Goal: Find contact information: Find contact information

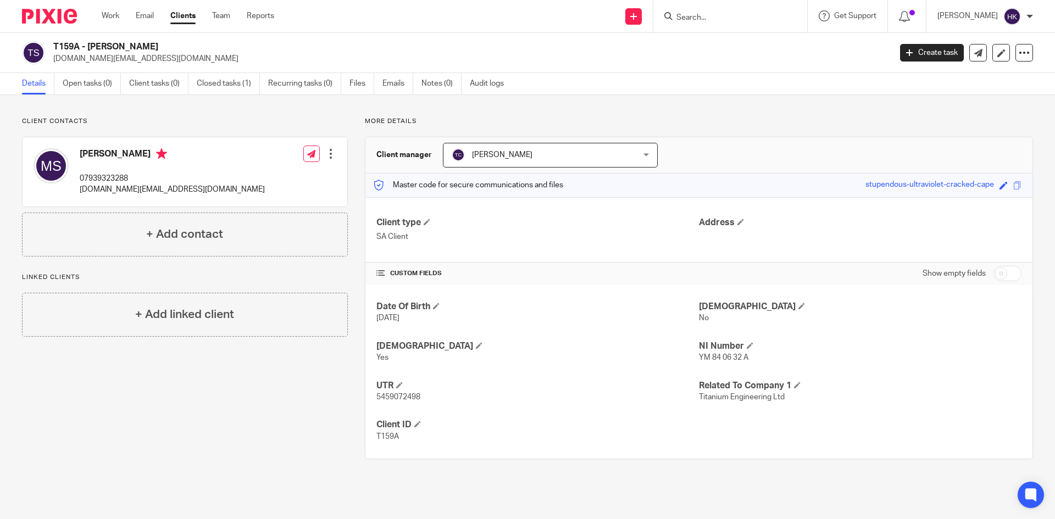
click at [694, 21] on input "Search" at bounding box center [725, 18] width 99 height 10
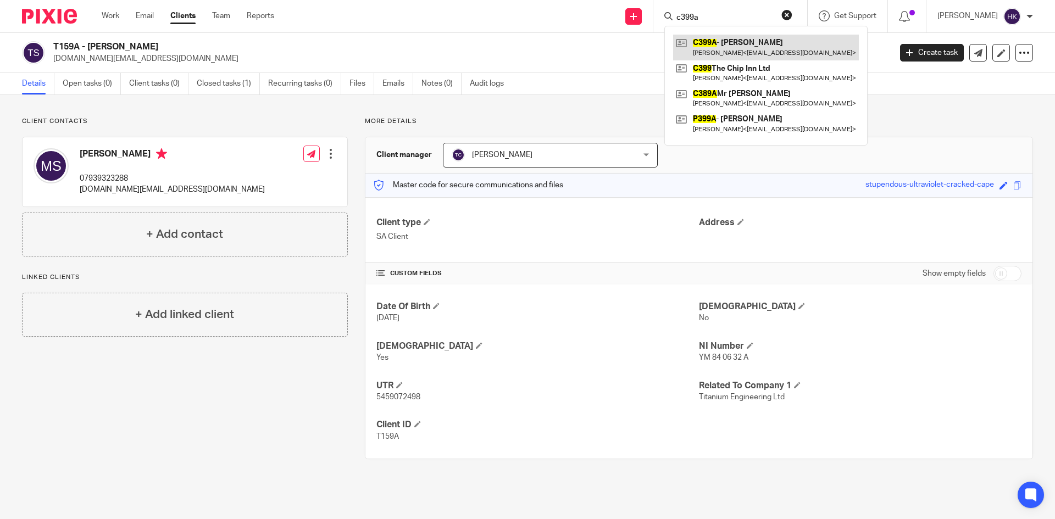
type input "c399a"
click at [758, 54] on link at bounding box center [766, 47] width 186 height 25
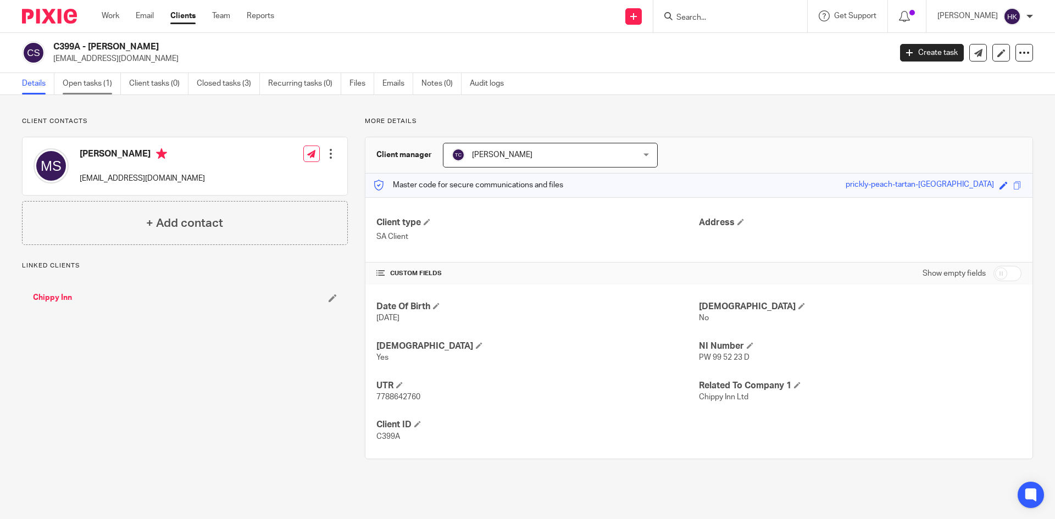
click at [100, 82] on link "Open tasks (1)" at bounding box center [92, 83] width 58 height 21
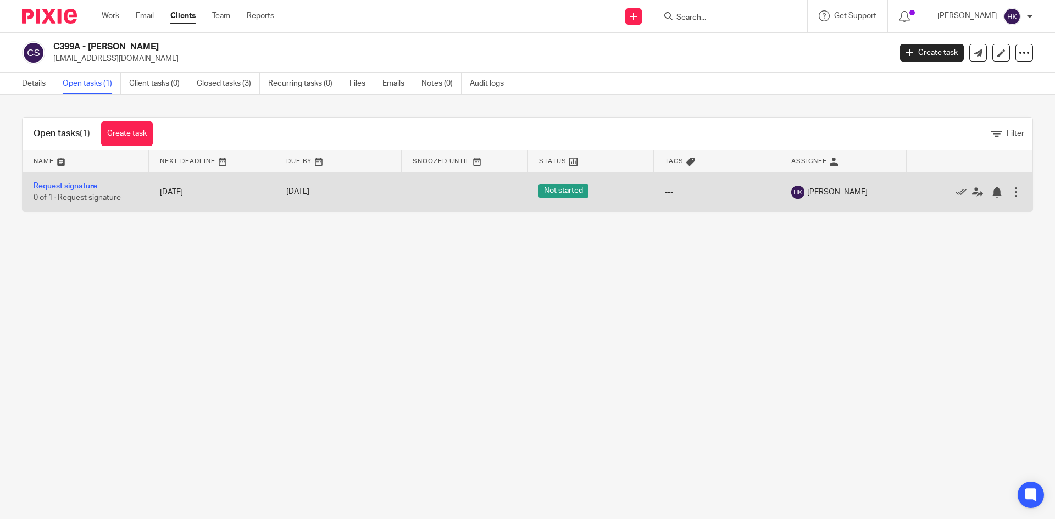
click at [75, 185] on link "Request signature" at bounding box center [66, 186] width 64 height 8
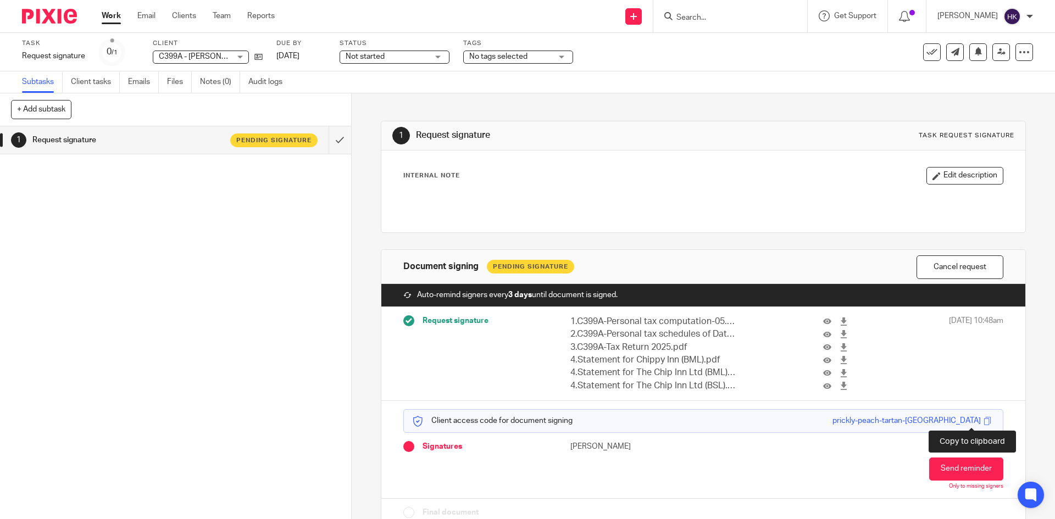
drag, startPoint x: 972, startPoint y: 424, endPoint x: 967, endPoint y: 401, distance: 24.3
click at [984, 424] on span at bounding box center [988, 421] width 8 height 8
click at [715, 14] on input "Search" at bounding box center [725, 18] width 99 height 10
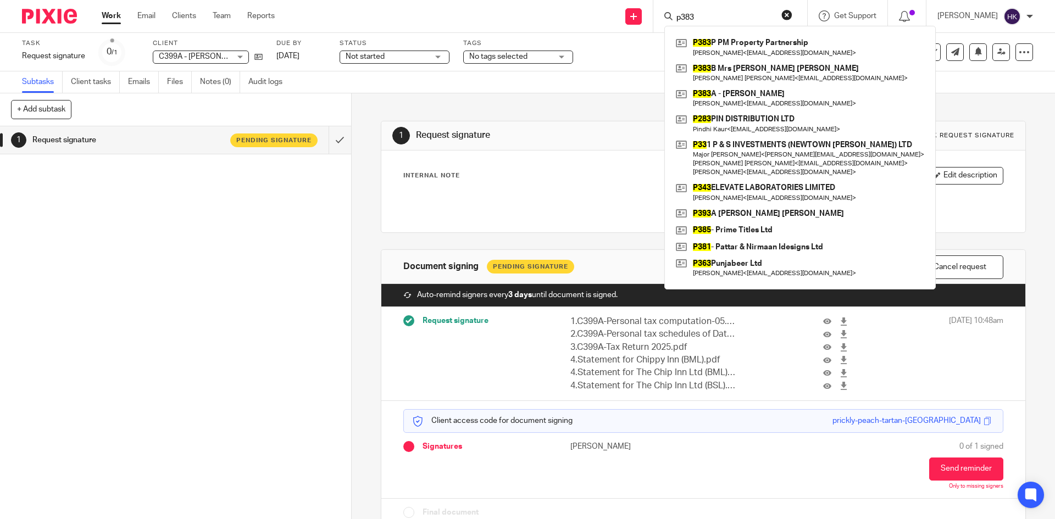
type input "p383"
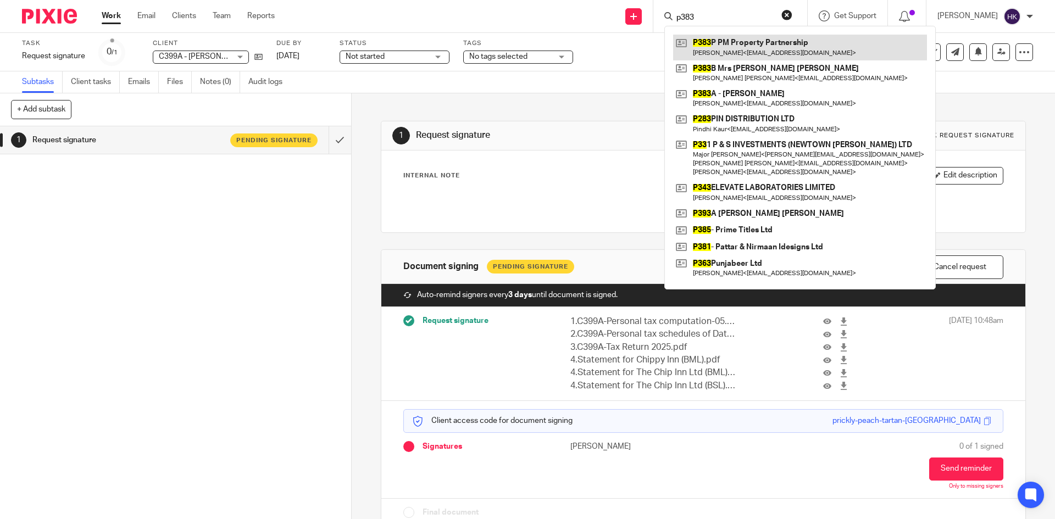
click at [723, 51] on link at bounding box center [800, 47] width 254 height 25
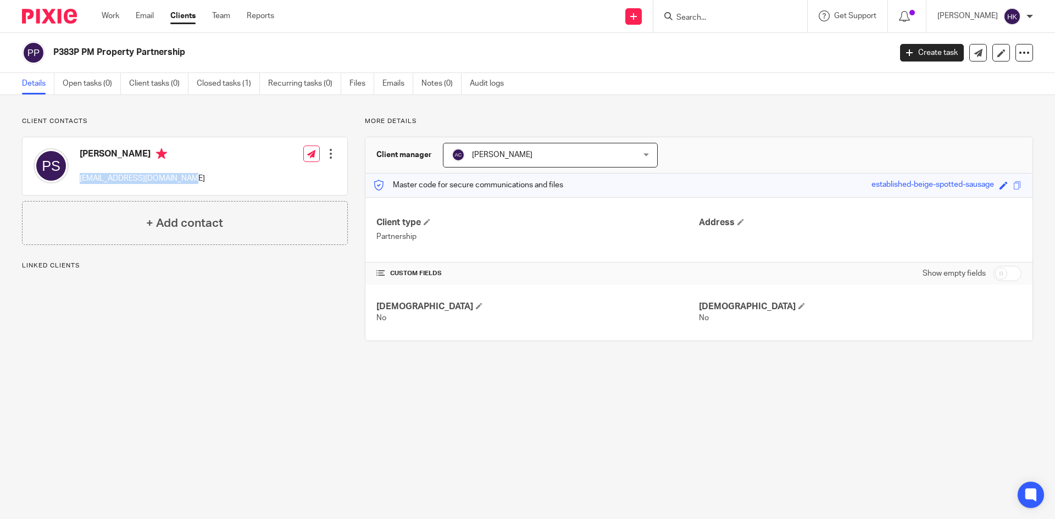
drag, startPoint x: 82, startPoint y: 183, endPoint x: 183, endPoint y: 186, distance: 101.2
click at [183, 186] on div "[PERSON_NAME] [EMAIL_ADDRESS][DOMAIN_NAME]" at bounding box center [119, 166] width 171 height 47
copy p "[EMAIL_ADDRESS][DOMAIN_NAME]"
click at [708, 18] on input "Search" at bounding box center [725, 18] width 99 height 10
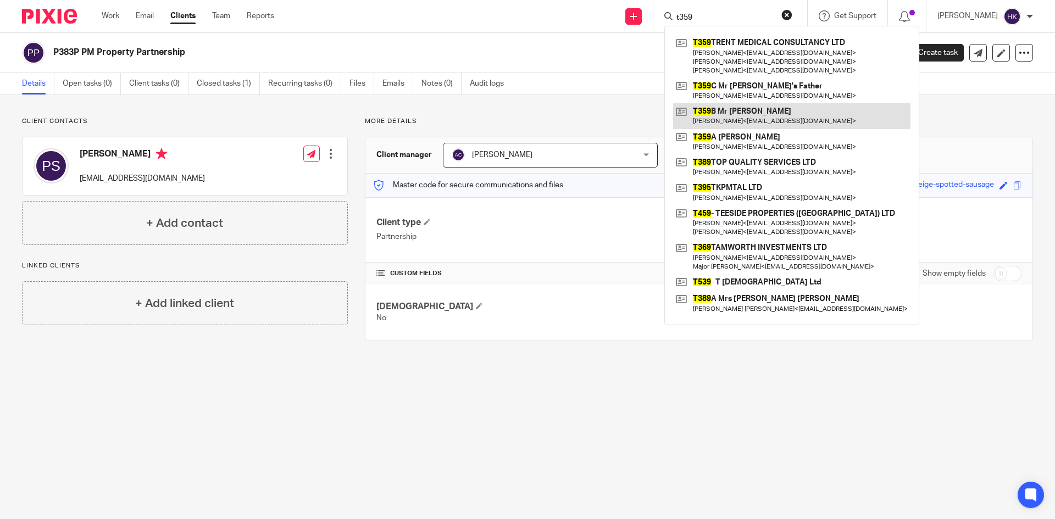
type input "t359"
click at [731, 118] on link at bounding box center [791, 115] width 237 height 25
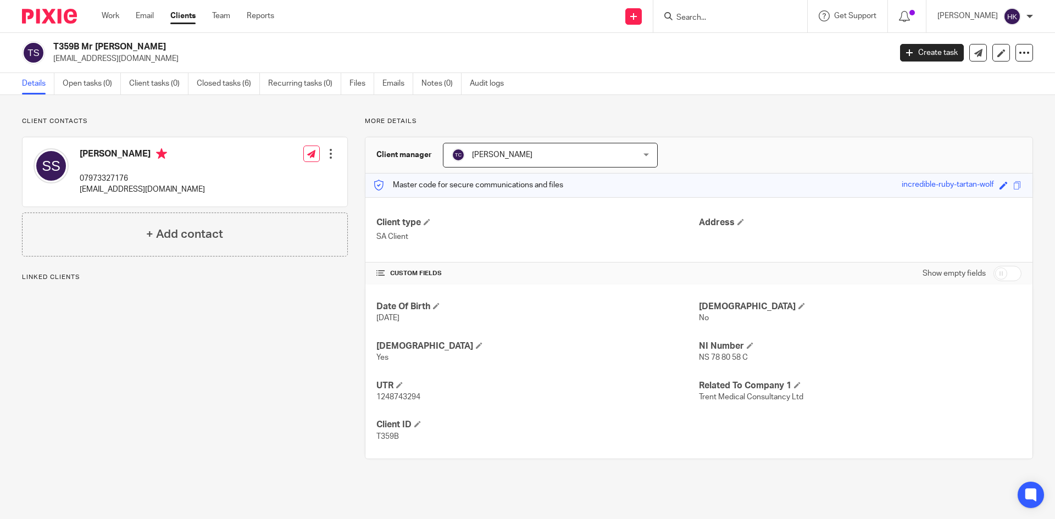
drag, startPoint x: 55, startPoint y: 62, endPoint x: 149, endPoint y: 64, distance: 94.0
click at [149, 64] on div "T359B Mr [PERSON_NAME] [EMAIL_ADDRESS][DOMAIN_NAME] Create task Update from Com…" at bounding box center [527, 53] width 1055 height 40
copy p "[EMAIL_ADDRESS][DOMAIN_NAME]"
